Goal: Task Accomplishment & Management: Manage account settings

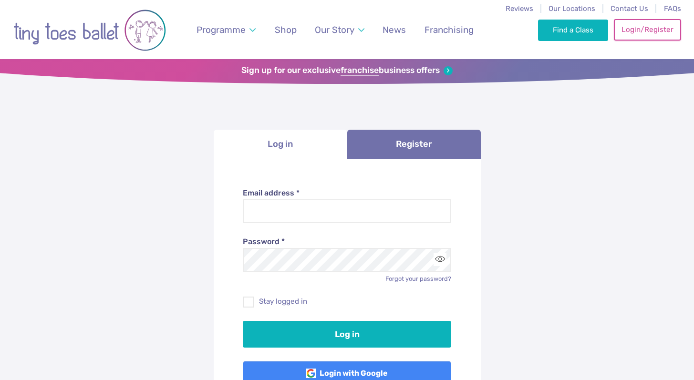
click at [649, 33] on link "Login/Register" at bounding box center [647, 29] width 67 height 21
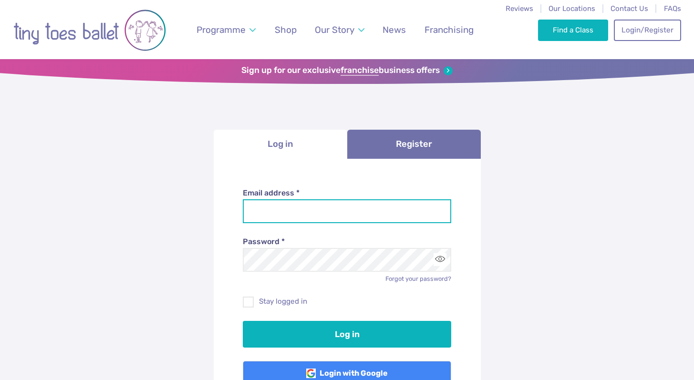
click at [313, 214] on input "Email address *" at bounding box center [347, 211] width 208 height 24
type input "**********"
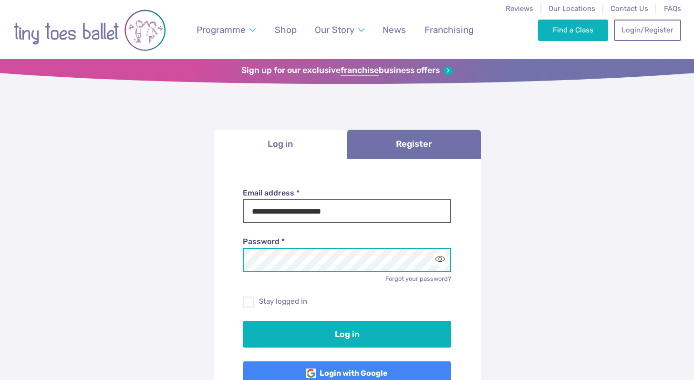
click at [243, 321] on button "Log in" at bounding box center [347, 334] width 208 height 27
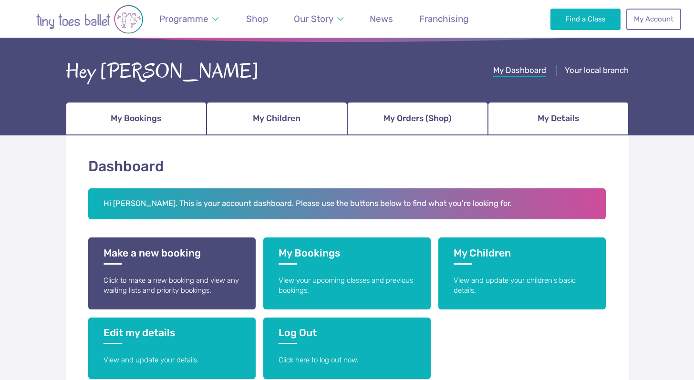
scroll to position [43, 0]
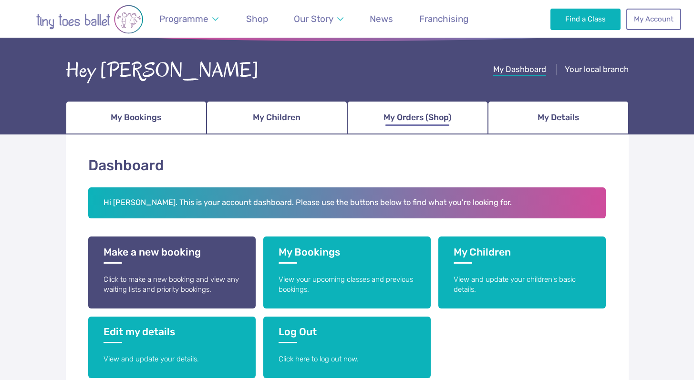
click at [463, 123] on link "My Orders (Shop)" at bounding box center [417, 117] width 141 height 33
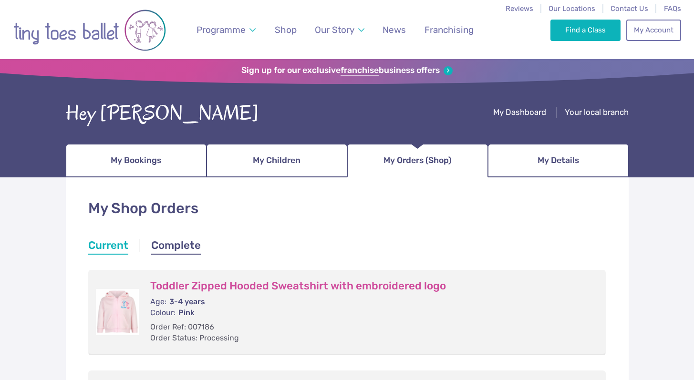
click at [171, 242] on link "Complete" at bounding box center [176, 246] width 50 height 17
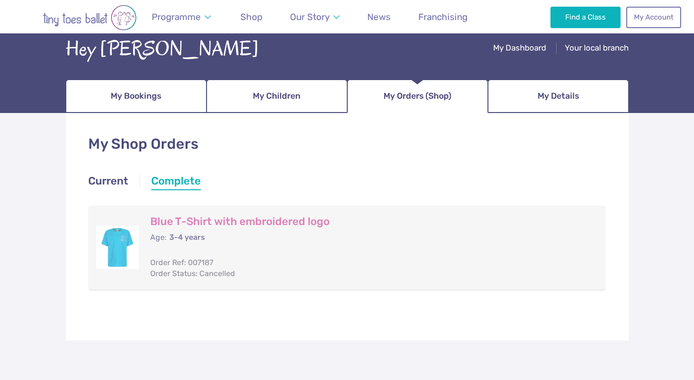
scroll to position [72, 0]
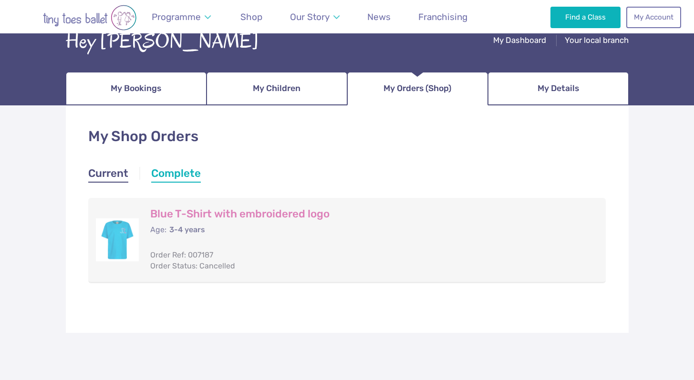
click at [122, 176] on link "Current" at bounding box center [108, 174] width 40 height 17
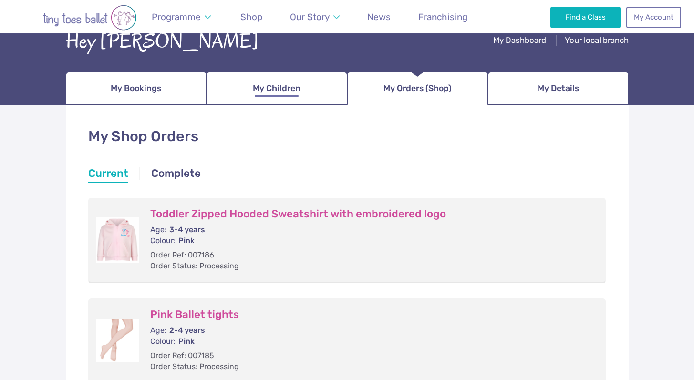
click at [282, 83] on span "My Children" at bounding box center [277, 88] width 48 height 17
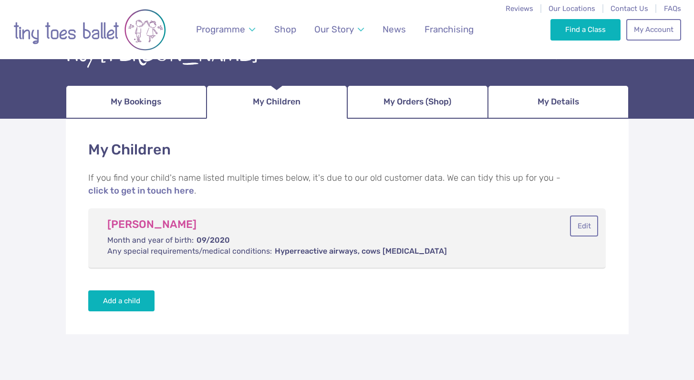
scroll to position [74, 0]
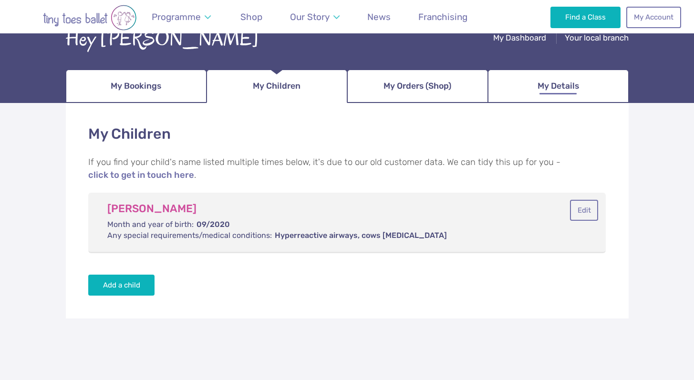
click at [582, 88] on link "My Details" at bounding box center [558, 86] width 141 height 33
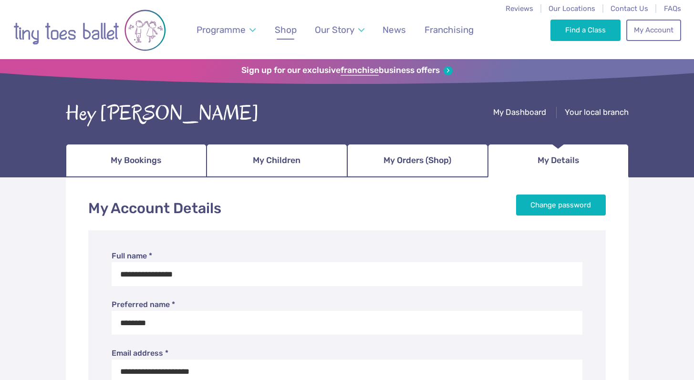
click at [298, 25] on link "Shop" at bounding box center [285, 30] width 31 height 22
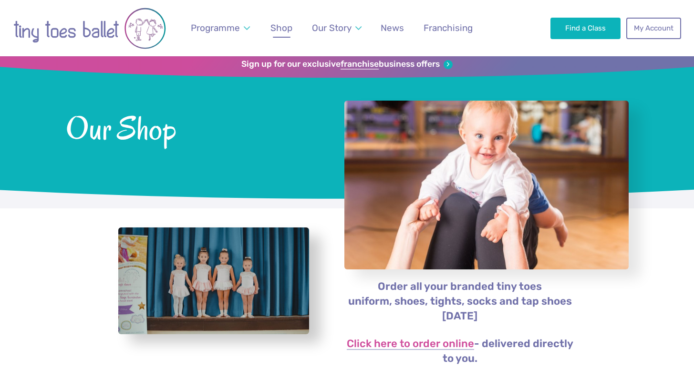
scroll to position [6, 0]
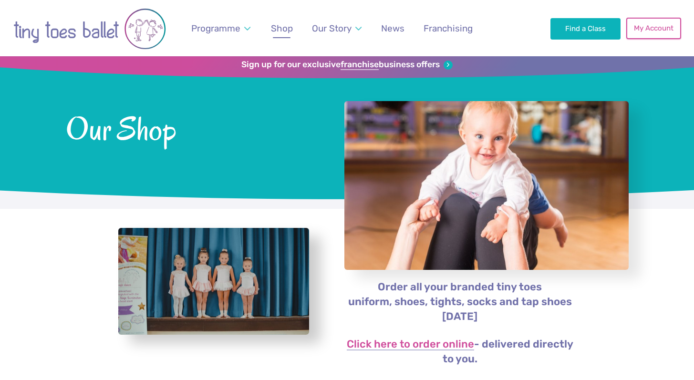
click at [631, 29] on link "My Account" at bounding box center [653, 28] width 54 height 21
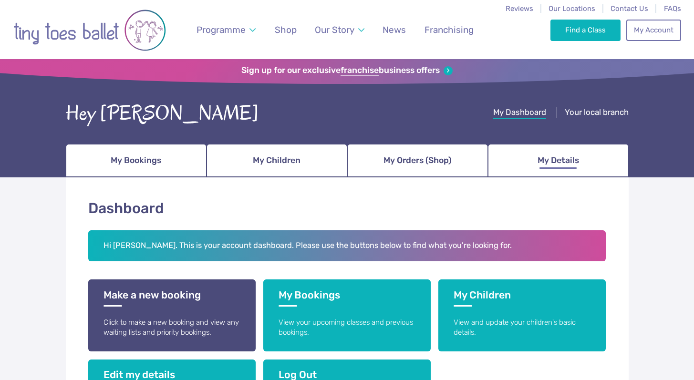
click at [577, 172] on link "My Details" at bounding box center [558, 160] width 141 height 33
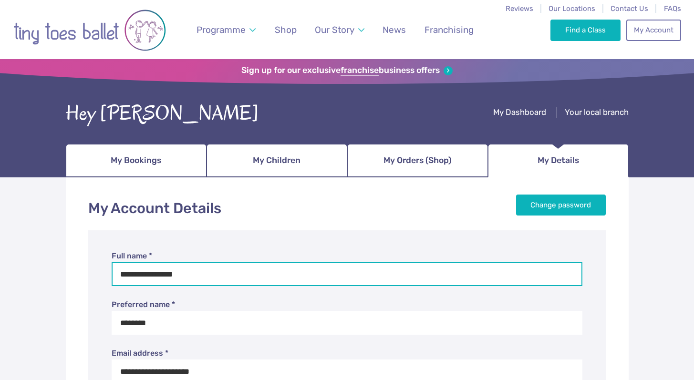
click at [164, 277] on input "**********" at bounding box center [347, 274] width 471 height 24
type input "**********"
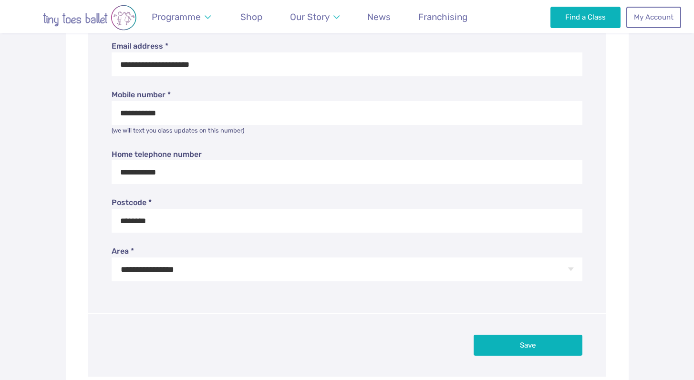
scroll to position [354, 0]
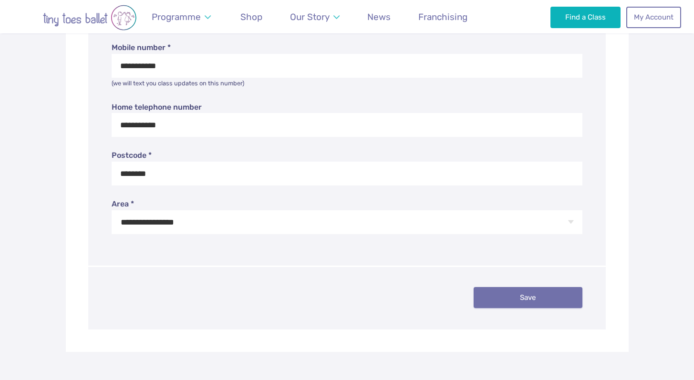
click at [502, 288] on button "Save" at bounding box center [528, 297] width 109 height 21
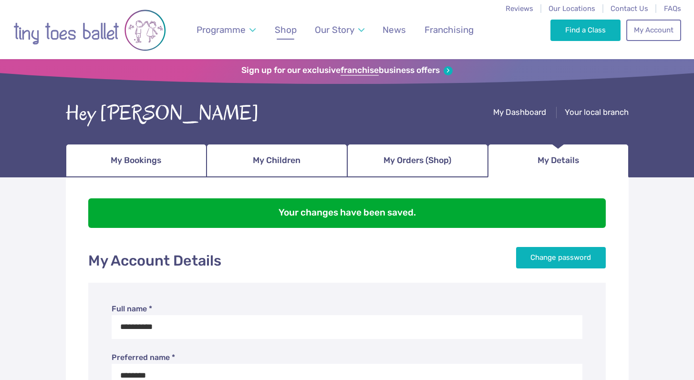
click at [297, 38] on link "Shop" at bounding box center [285, 30] width 31 height 22
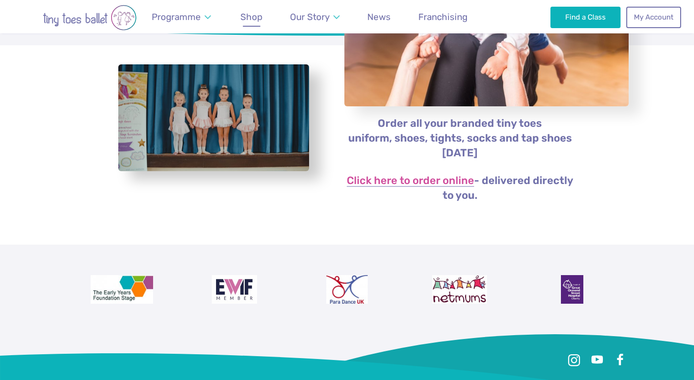
scroll to position [191, 0]
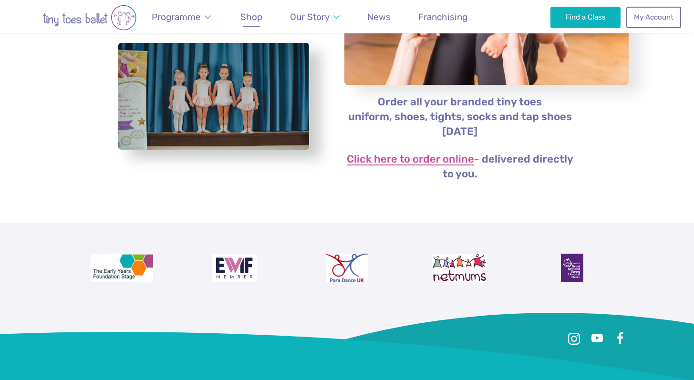
click at [393, 161] on link "Click here to order online" at bounding box center [410, 159] width 127 height 11
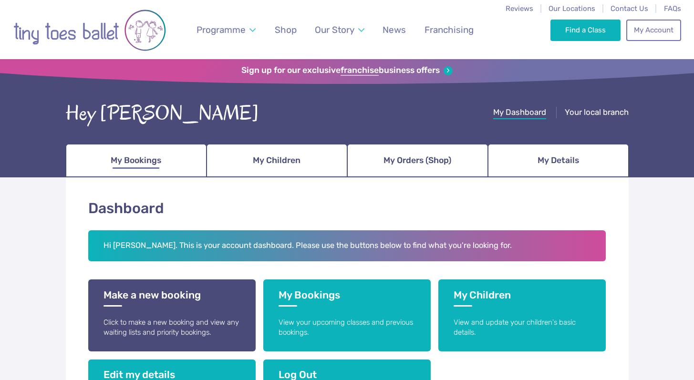
click at [153, 151] on link "My Bookings" at bounding box center [136, 160] width 141 height 33
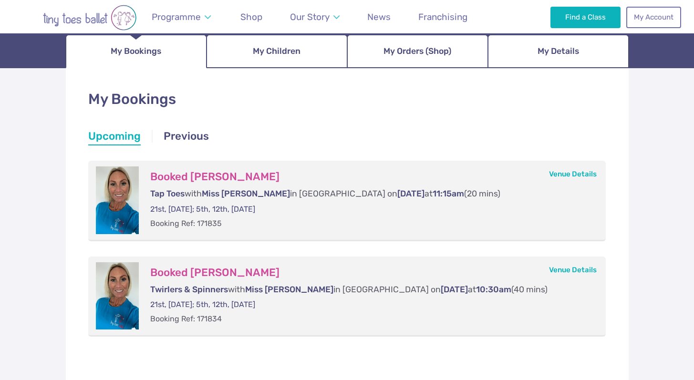
scroll to position [109, 0]
